Goal: Task Accomplishment & Management: Use online tool/utility

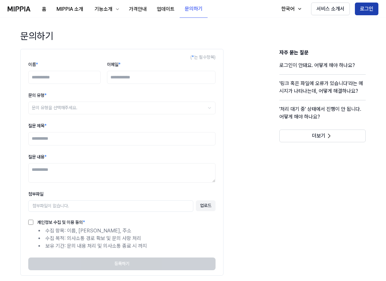
click at [365, 7] on button "로그인" at bounding box center [367, 9] width 24 height 13
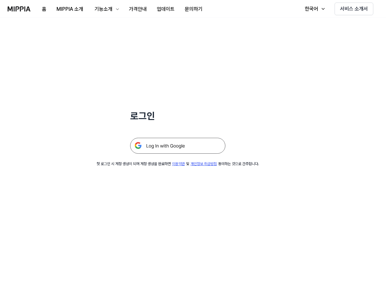
click at [175, 148] on img at bounding box center [177, 146] width 95 height 16
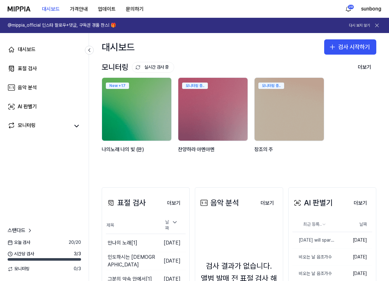
click at [102, 73] on div "모니터링 실시간 검사 중" at bounding box center [138, 67] width 72 height 12
click at [30, 67] on div "표절 검사" at bounding box center [27, 69] width 19 height 8
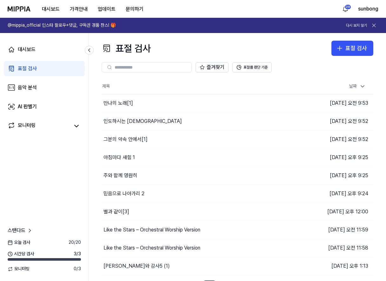
scroll to position [12, 0]
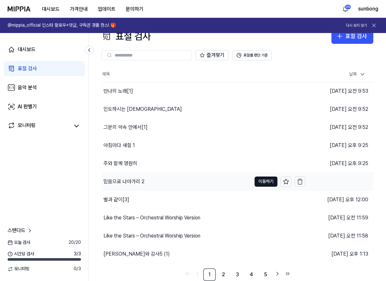
click at [135, 181] on div "믿음으로 나아가리 2" at bounding box center [124, 182] width 41 height 8
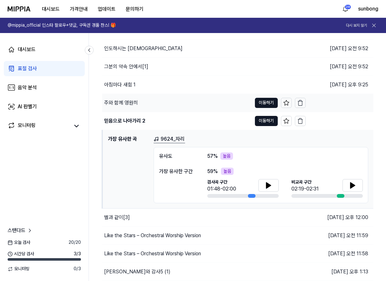
scroll to position [76, 0]
